Goal: Information Seeking & Learning: Learn about a topic

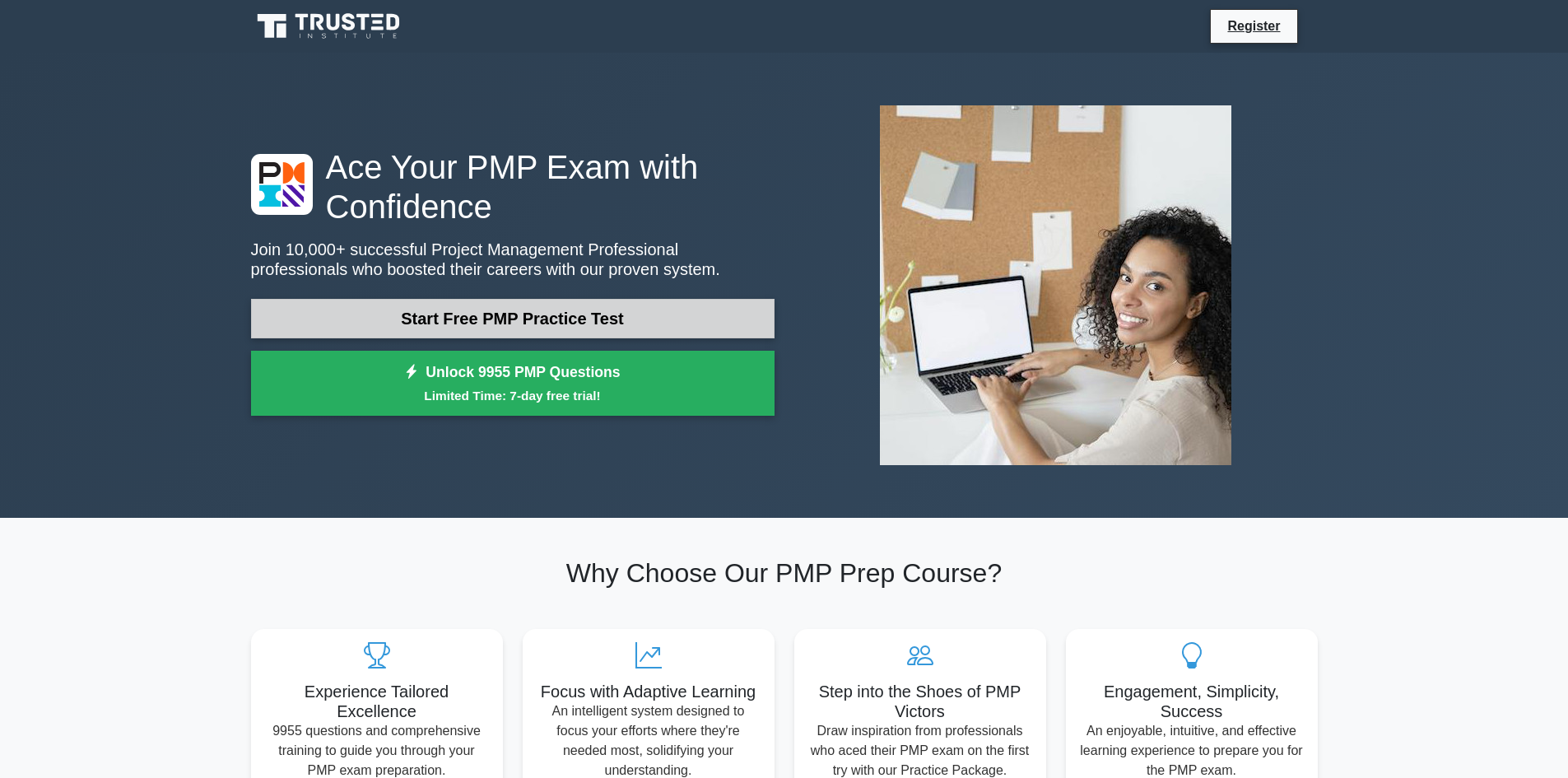
click at [481, 323] on link "Start Free PMP Practice Test" at bounding box center [512, 318] width 523 height 40
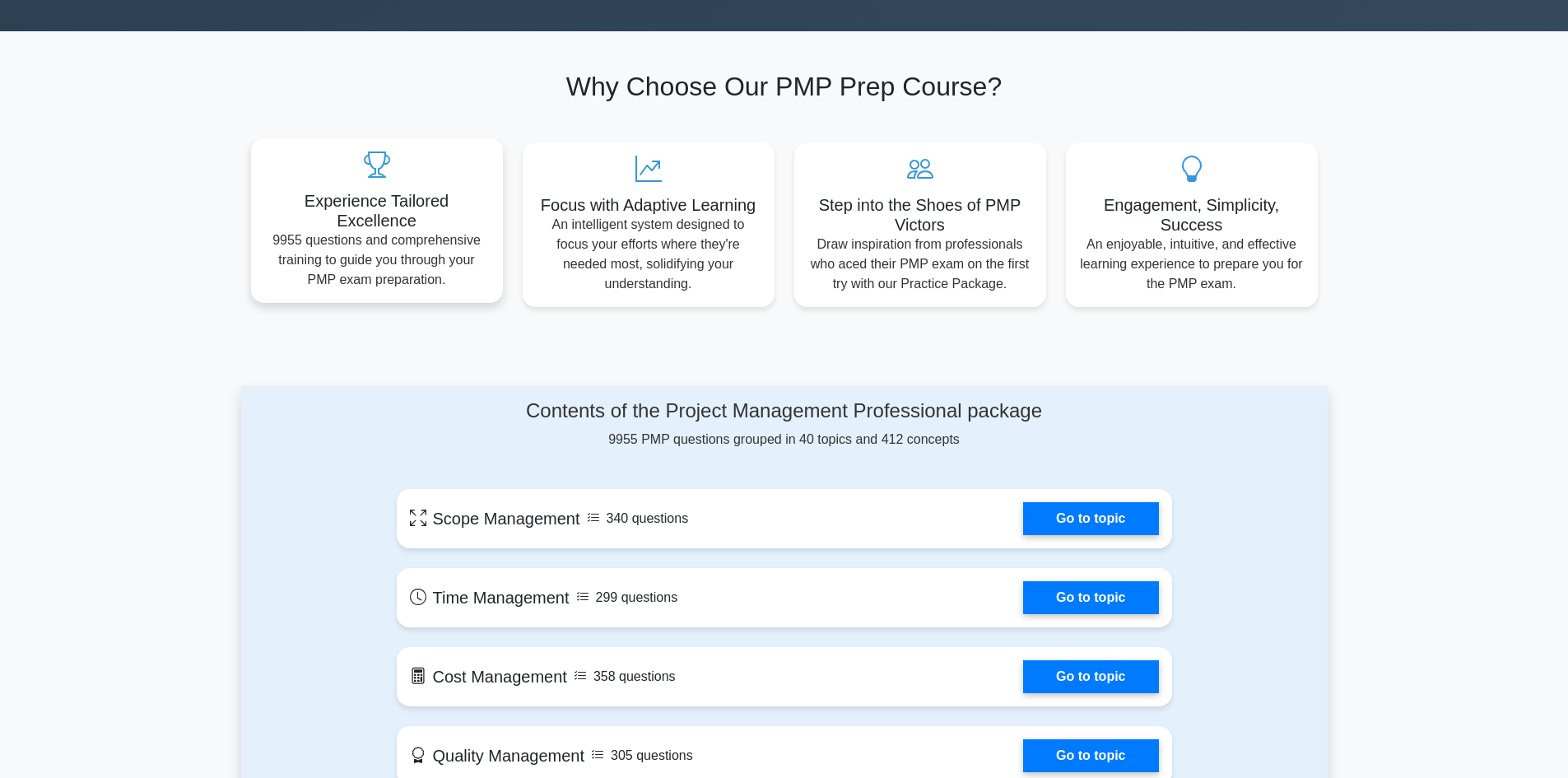
scroll to position [494, 0]
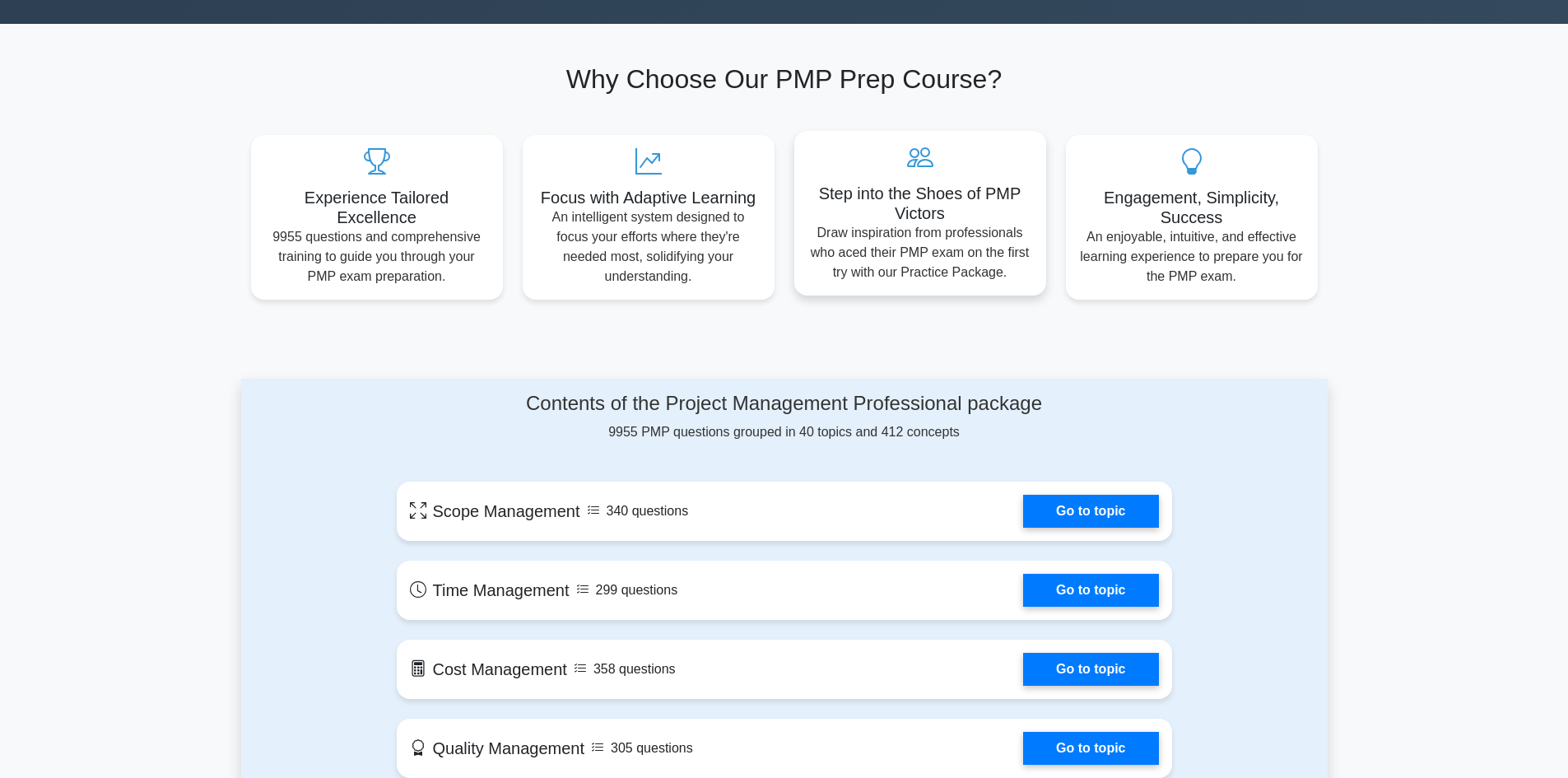
click at [920, 188] on h5 "Step into the Shoes of PMP Victors" at bounding box center [919, 203] width 225 height 40
click at [907, 192] on h5 "Step into the Shoes of PMP Victors" at bounding box center [919, 203] width 225 height 40
click at [902, 200] on h5 "Step into the Shoes of PMP Victors" at bounding box center [919, 203] width 225 height 40
click at [900, 201] on h5 "Step into the Shoes of PMP Victors" at bounding box center [919, 203] width 225 height 40
drag, startPoint x: 860, startPoint y: 214, endPoint x: 803, endPoint y: 227, distance: 58.5
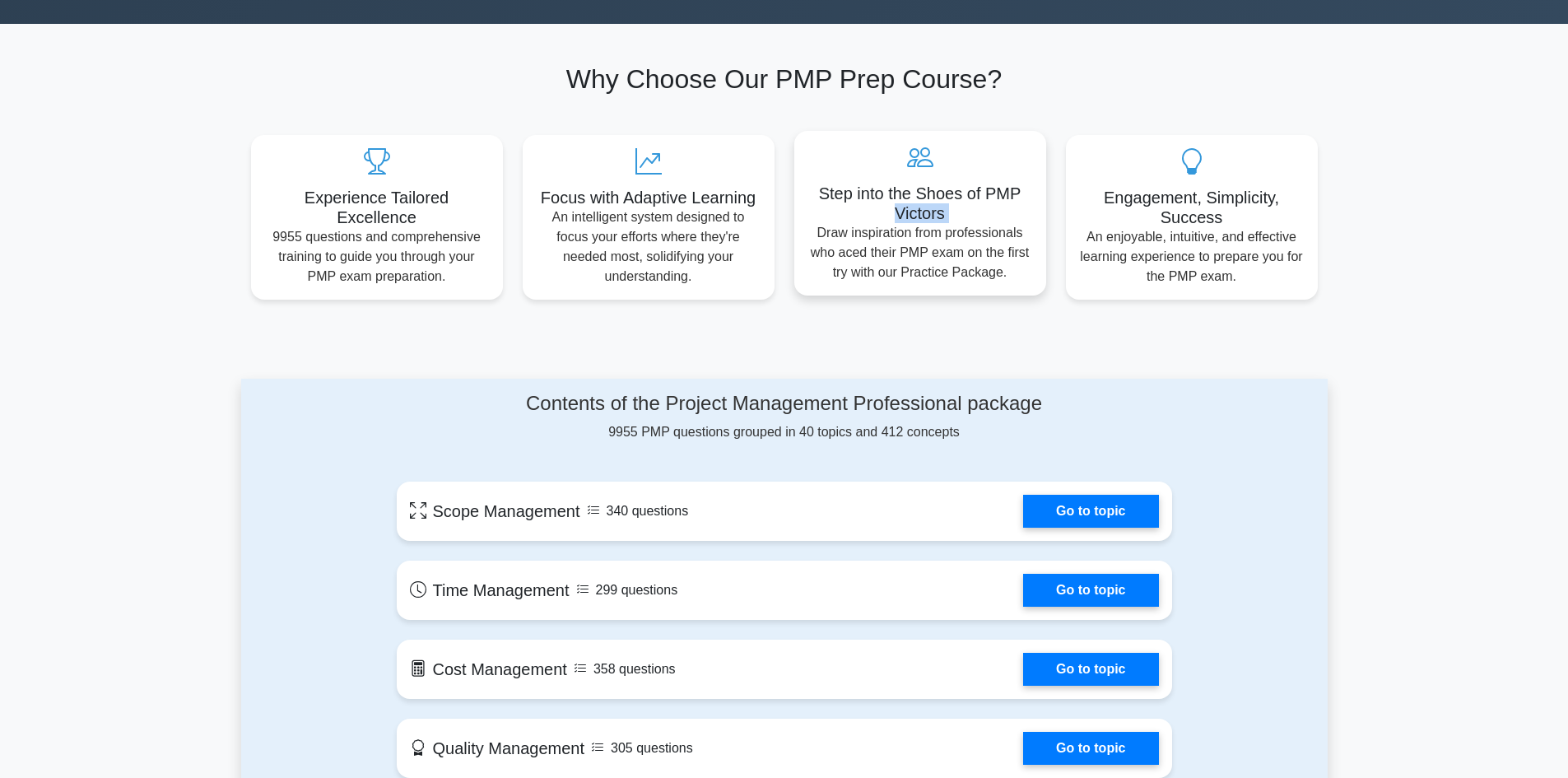
click at [803, 227] on div "Step into the Shoes of PMP Victors Draw inspiration from professionals who aced…" at bounding box center [919, 213] width 251 height 164
drag, startPoint x: 651, startPoint y: 217, endPoint x: 628, endPoint y: 222, distance: 23.5
click at [628, 222] on p "An intelligent system designed to focus your efforts where they're needed most,…" at bounding box center [648, 242] width 225 height 79
click at [508, 223] on div "Experience Tailored Excellence 9955 questions and comprehensive training to gui…" at bounding box center [784, 207] width 1086 height 185
drag, startPoint x: 417, startPoint y: 226, endPoint x: 351, endPoint y: 227, distance: 66.0
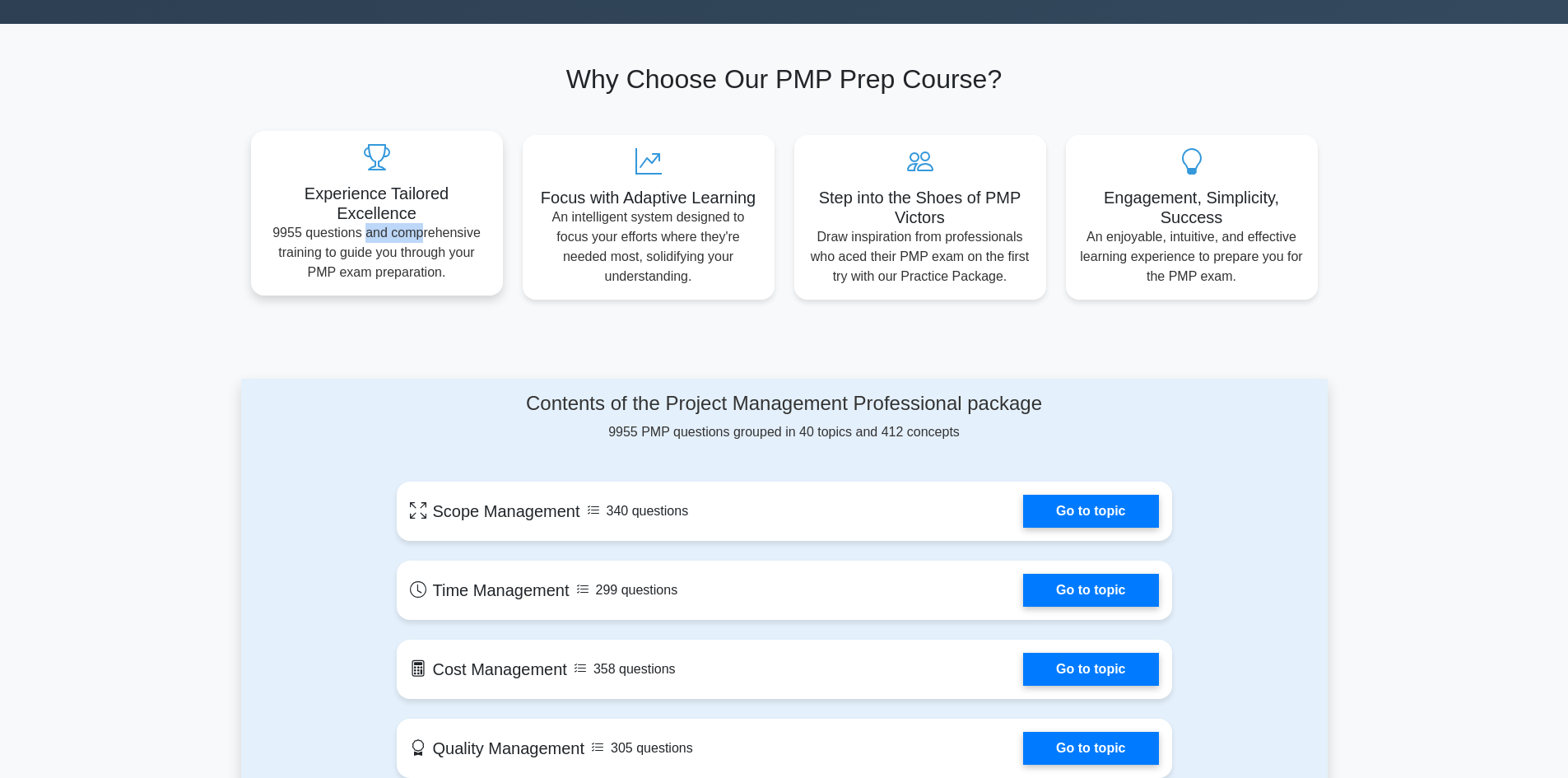
click at [359, 229] on p "9955 questions and comprehensive training to guide you through your PMP exam pr…" at bounding box center [377, 253] width 225 height 59
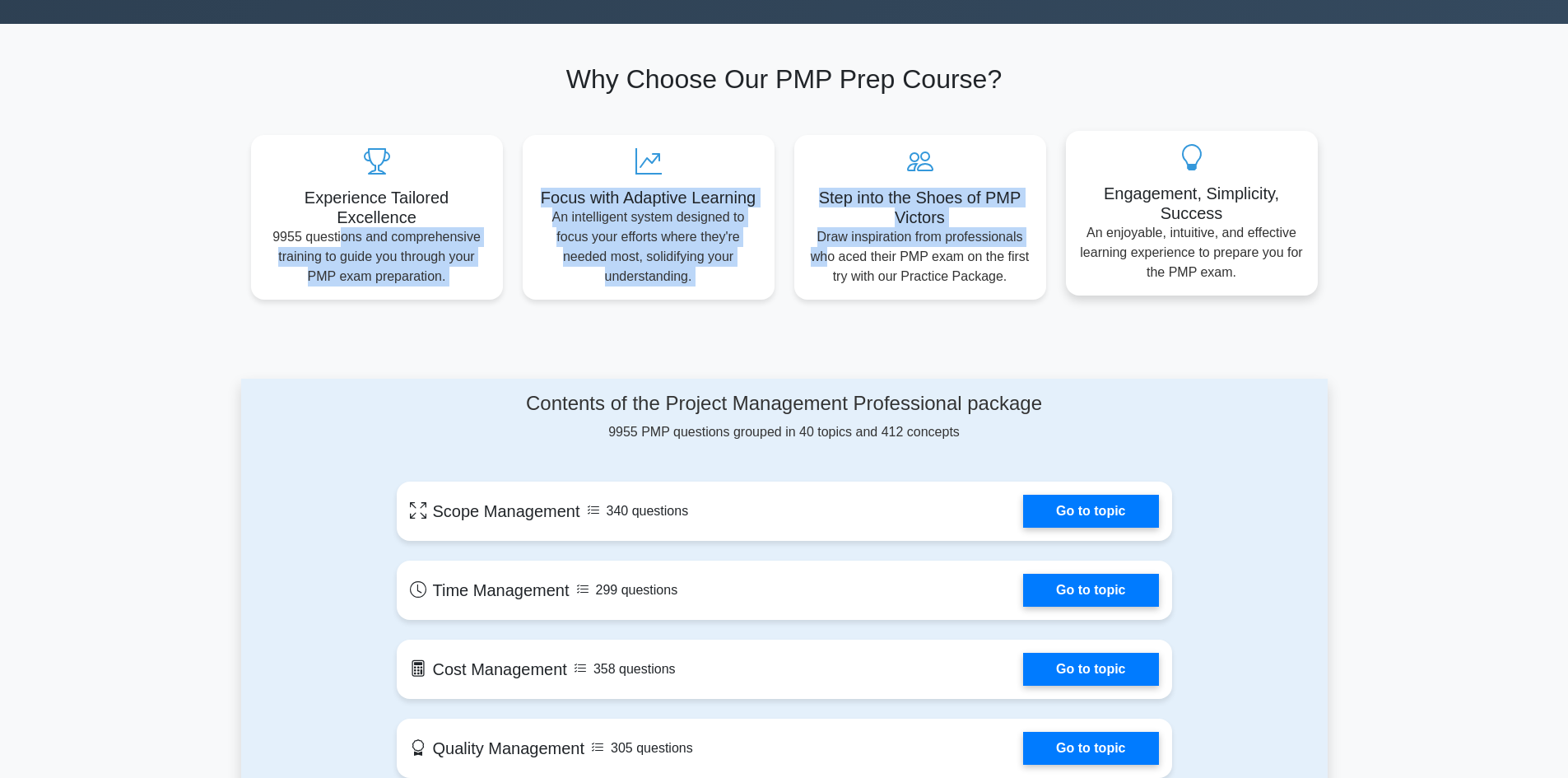
drag, startPoint x: 341, startPoint y: 225, endPoint x: 1216, endPoint y: 178, distance: 876.3
click at [979, 219] on div "Experience Tailored Excellence 9955 questions and comprehensive training to gui…" at bounding box center [784, 207] width 1086 height 185
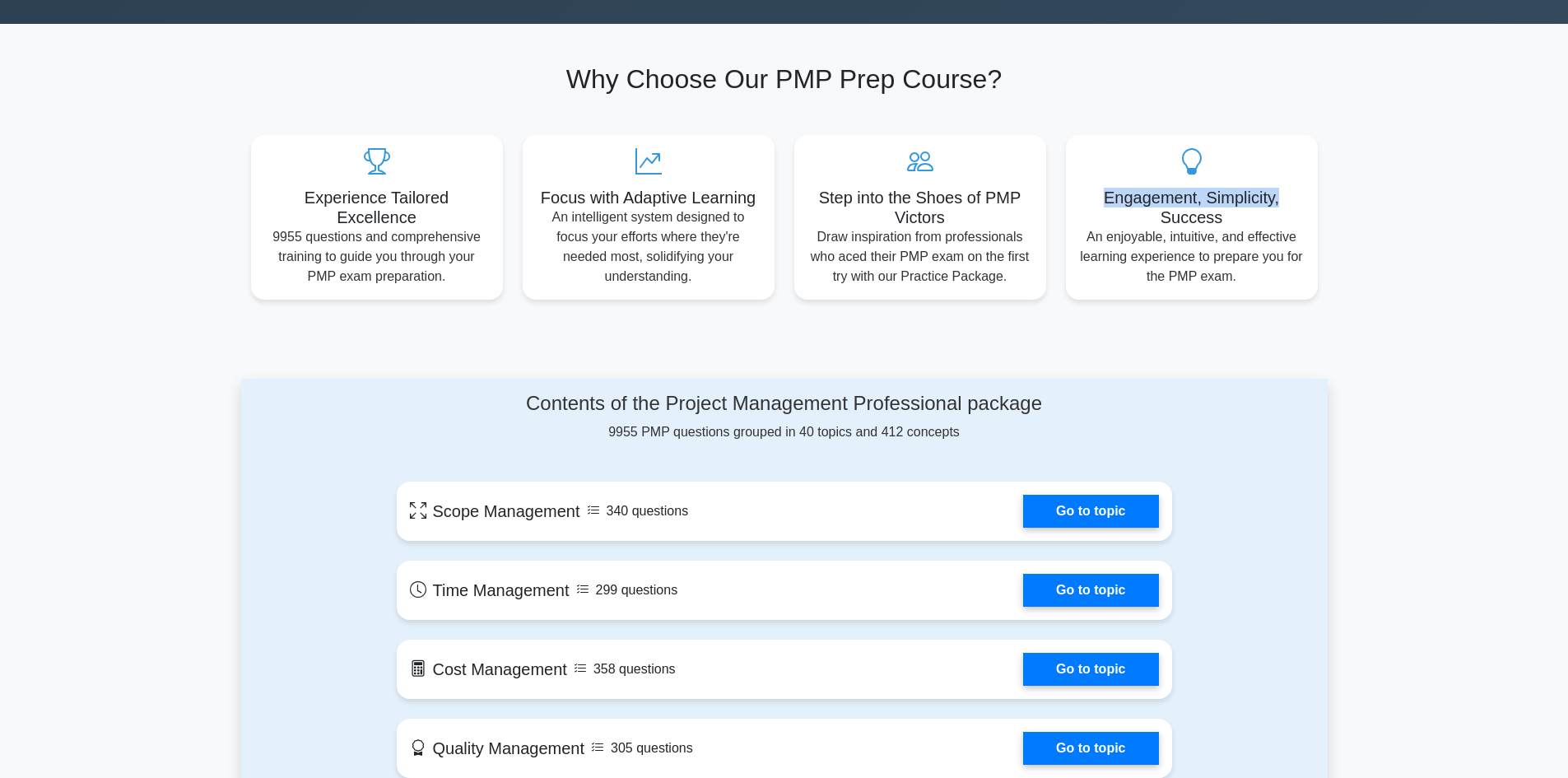
drag, startPoint x: 1304, startPoint y: 183, endPoint x: 1334, endPoint y: 166, distance: 34.5
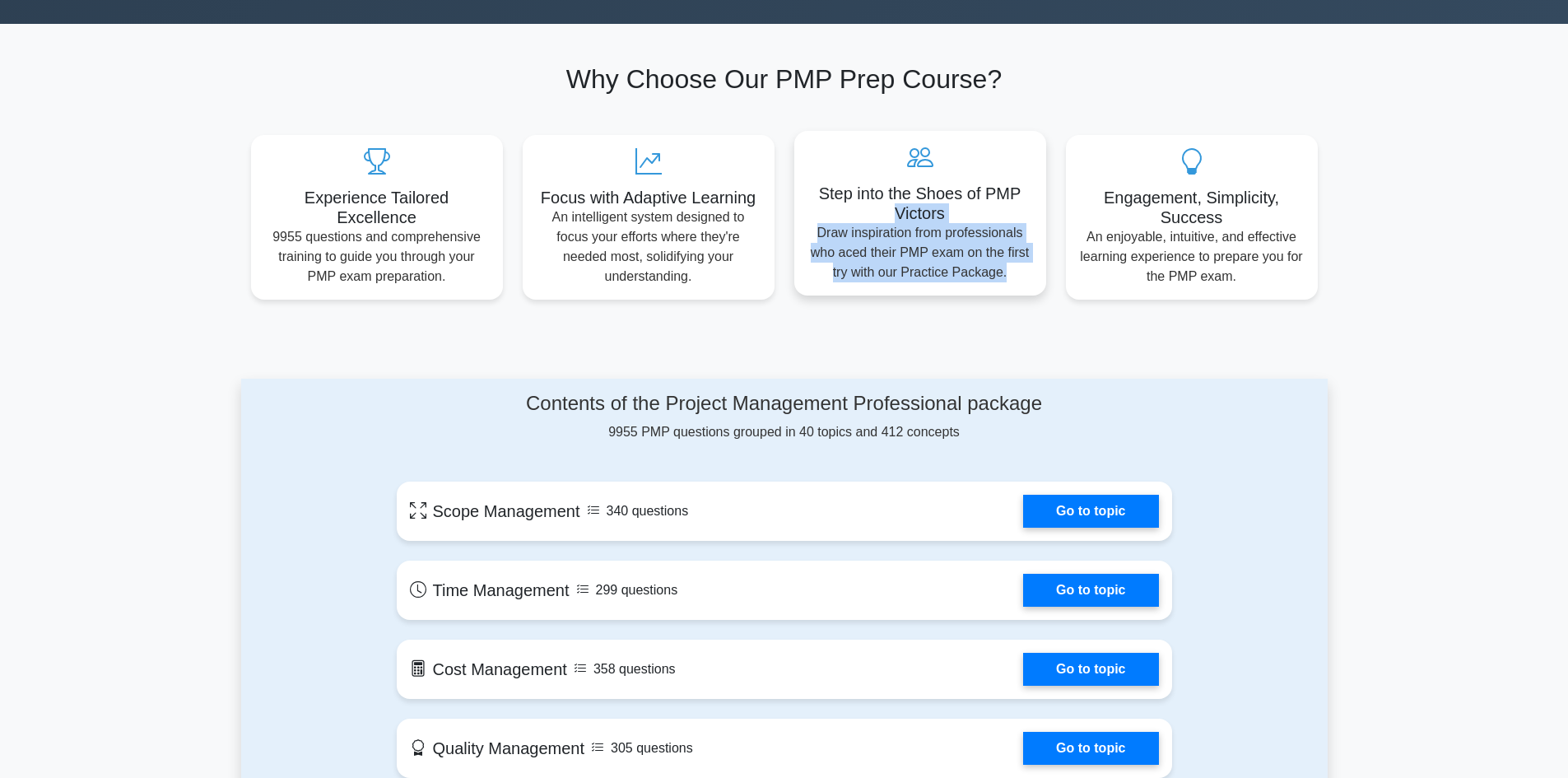
drag, startPoint x: 1101, startPoint y: 178, endPoint x: 841, endPoint y: 180, distance: 260.0
click at [841, 180] on div "Experience Tailored Excellence 9955 questions and comprehensive training to gui…" at bounding box center [784, 207] width 1086 height 185
click at [797, 157] on div "Step into the Shoes of PMP Victors Draw inspiration from professionals who aced…" at bounding box center [919, 213] width 251 height 164
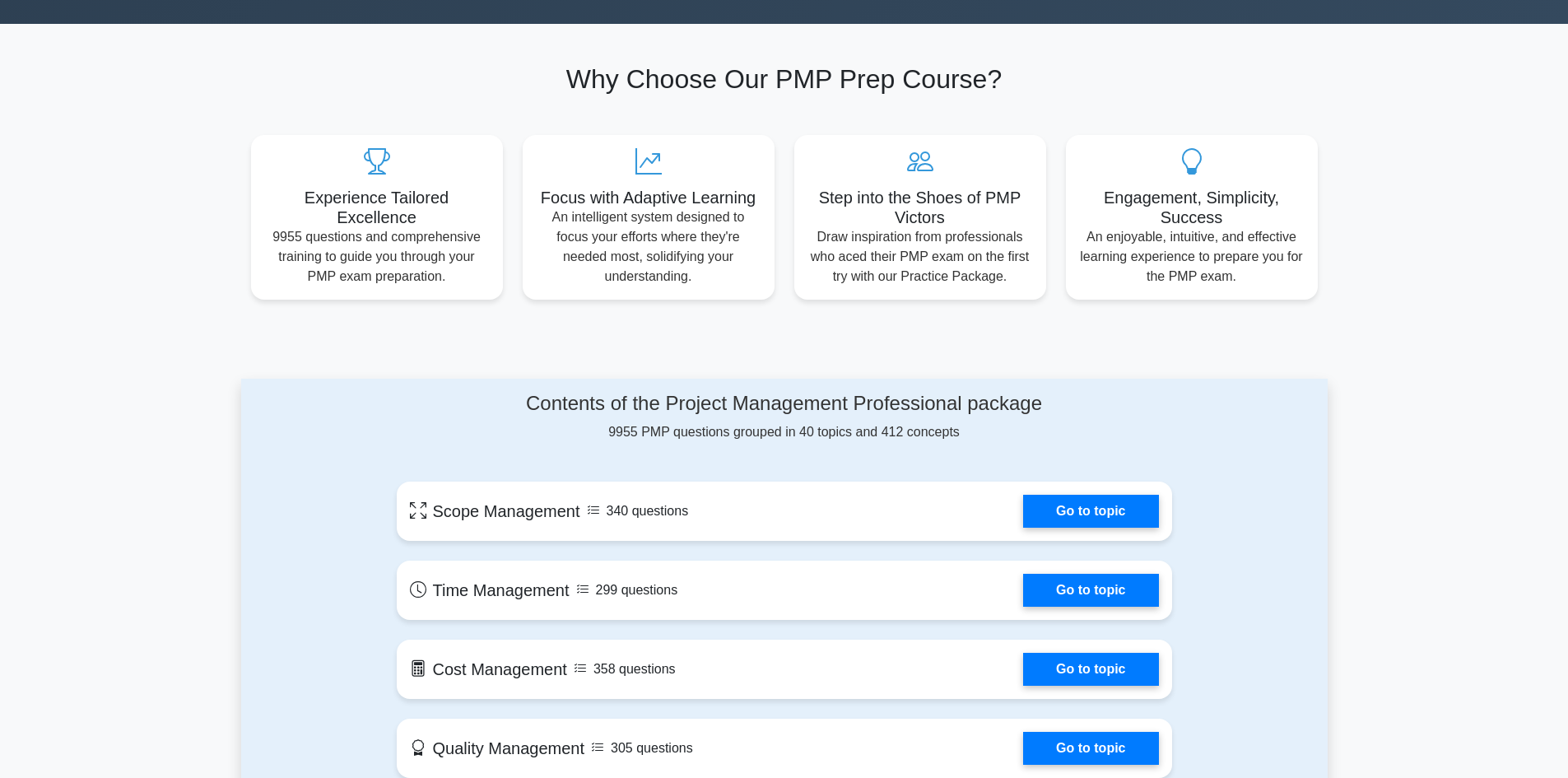
click at [789, 115] on div "Experience Tailored Excellence 9955 questions and comprehensive training to gui…" at bounding box center [784, 207] width 1086 height 185
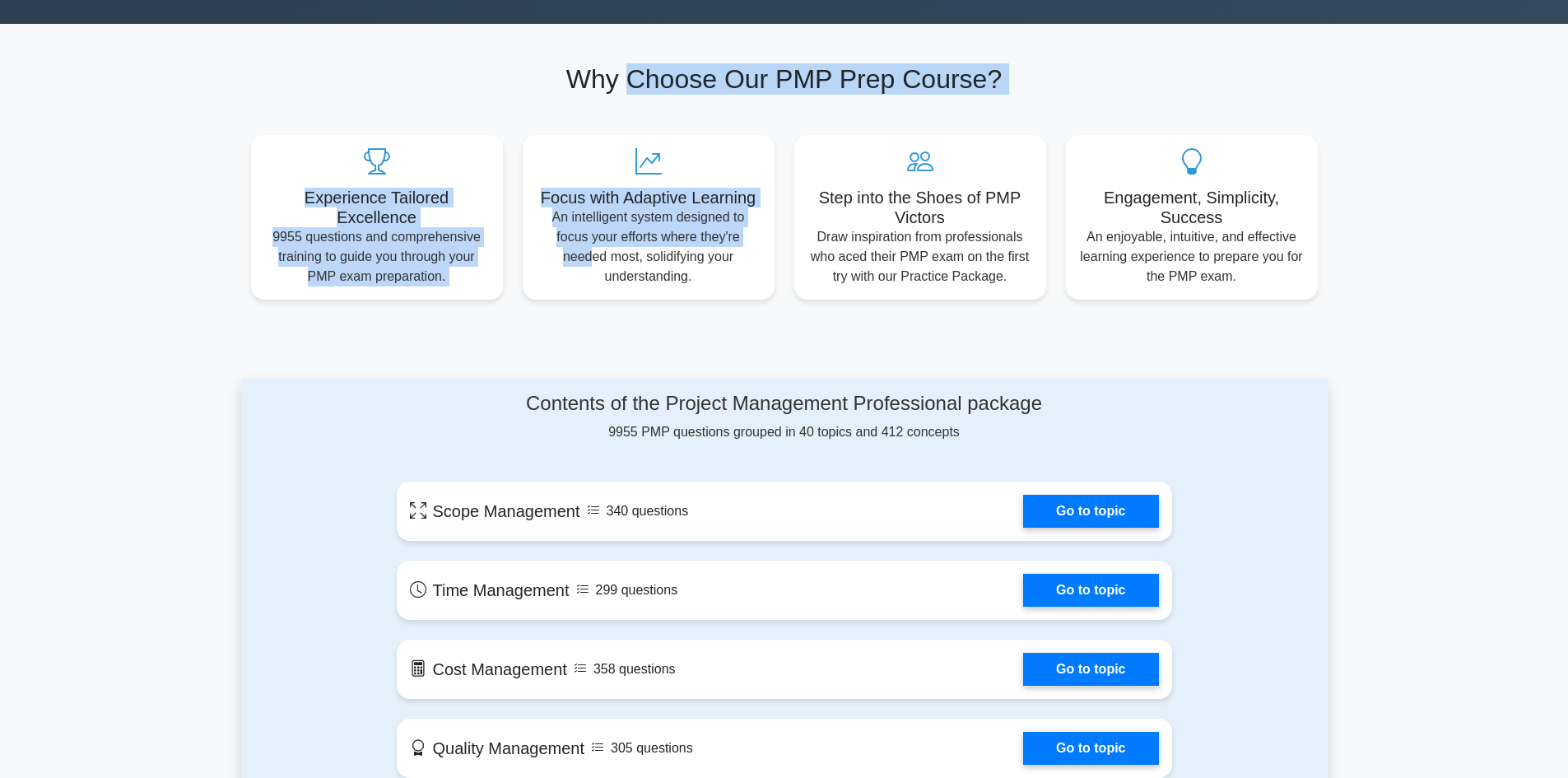
drag, startPoint x: 630, startPoint y: 55, endPoint x: 1052, endPoint y: 210, distance: 449.6
click at [873, 220] on section "Why Choose Our PMP Prep Course? Experience Tailored Excellence 9955 questions a…" at bounding box center [784, 181] width 1086 height 315
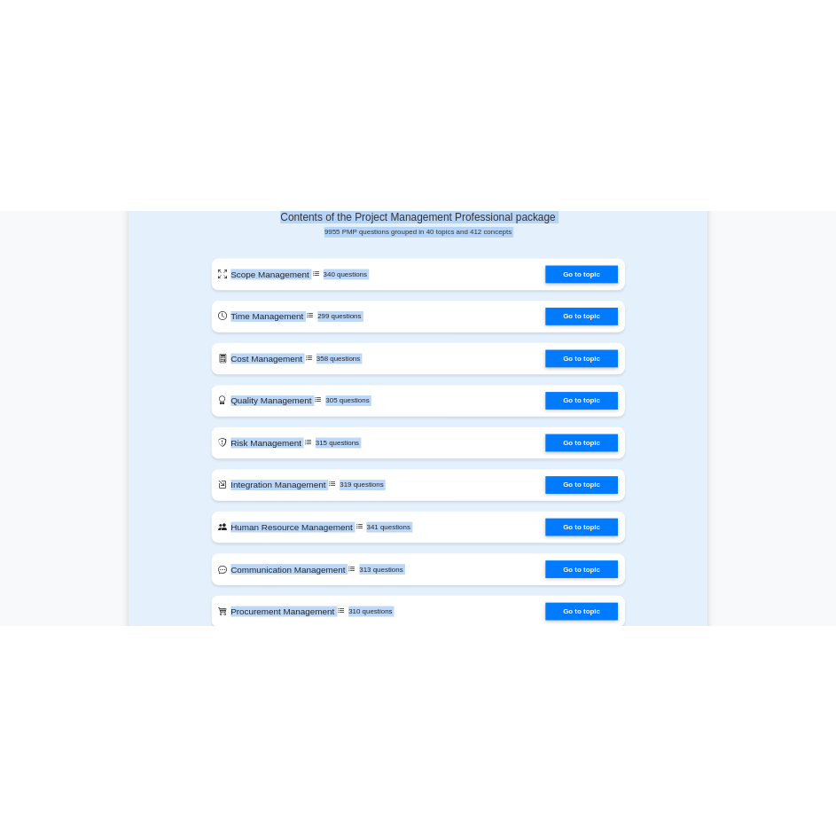
scroll to position [1376, 0]
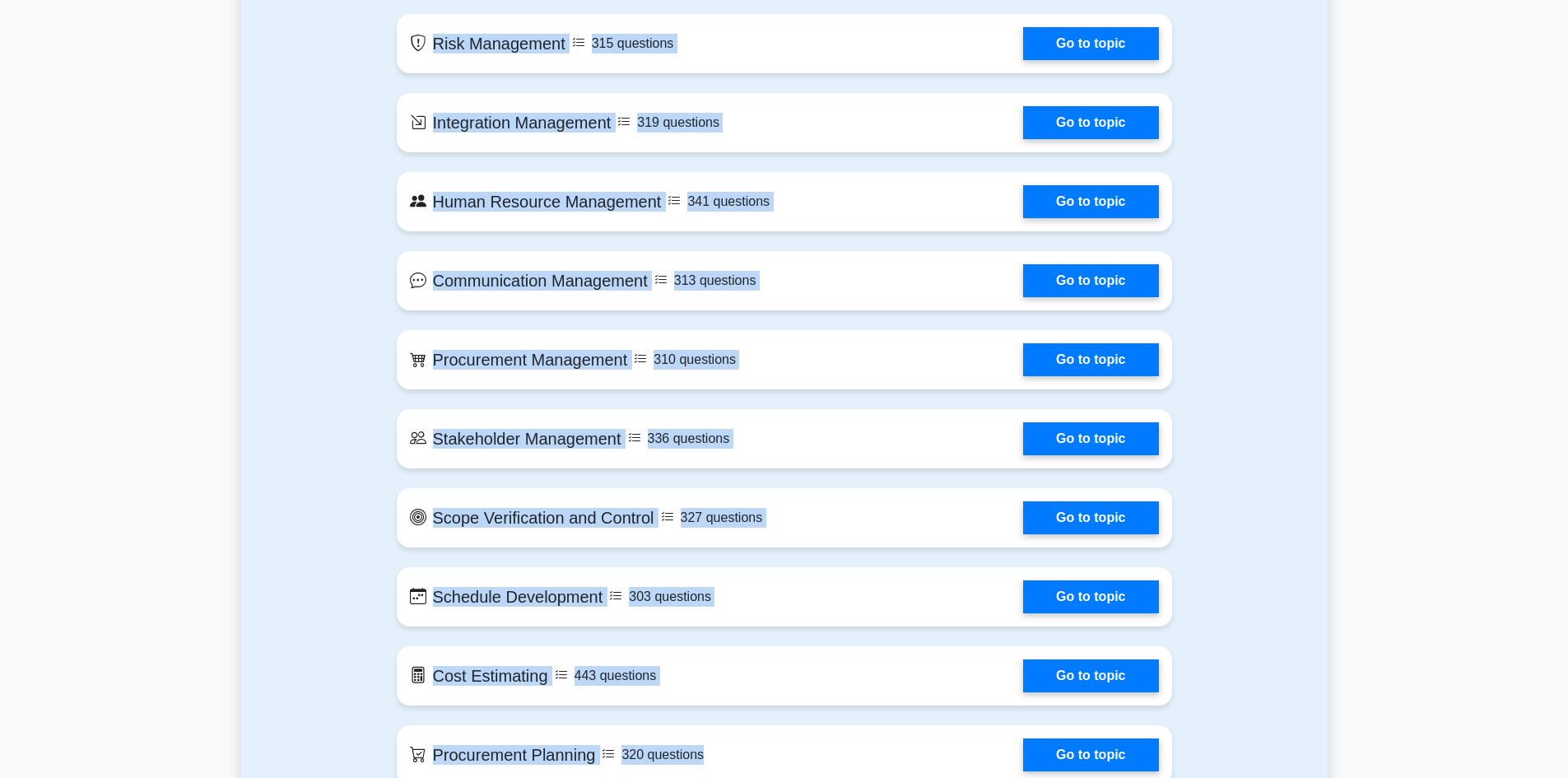
drag, startPoint x: 1155, startPoint y: 717, endPoint x: 776, endPoint y: 817, distance: 392.0
